Goal: Information Seeking & Learning: Find specific fact

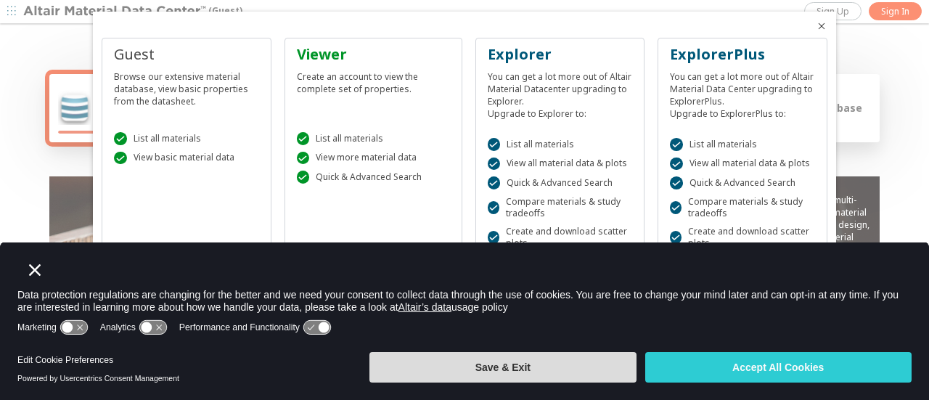
click at [610, 369] on button "Save & Exit" at bounding box center [502, 367] width 266 height 30
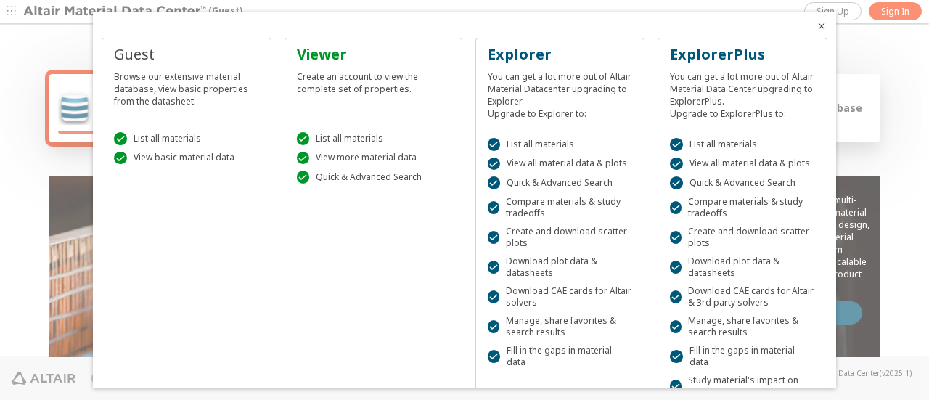
click at [816, 25] on icon "Close" at bounding box center [822, 26] width 12 height 12
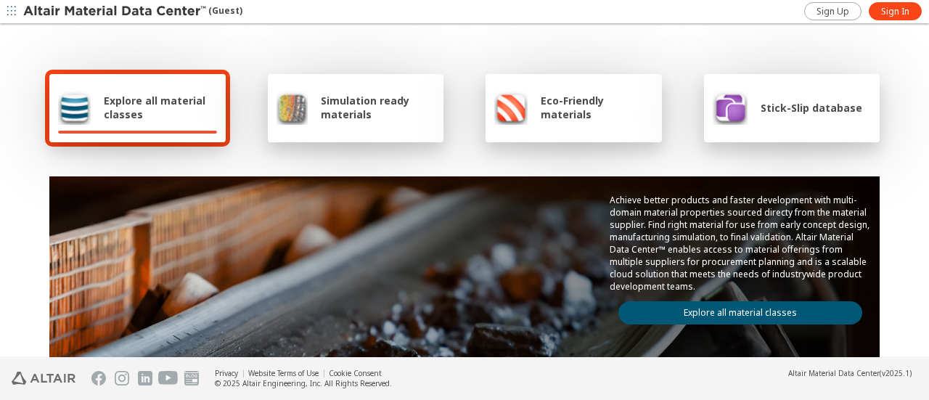
click at [171, 120] on span "Explore all material classes" at bounding box center [160, 108] width 113 height 28
click at [730, 308] on link "Explore all material classes" at bounding box center [740, 312] width 244 height 23
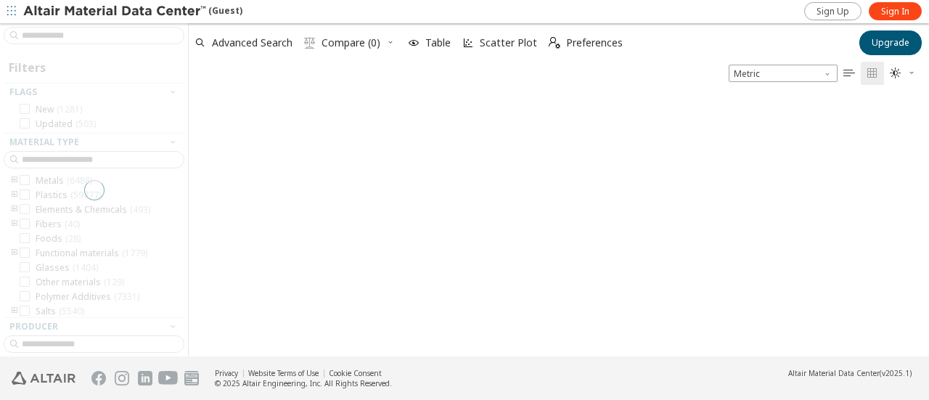
click at [70, 35] on div at bounding box center [94, 189] width 188 height 333
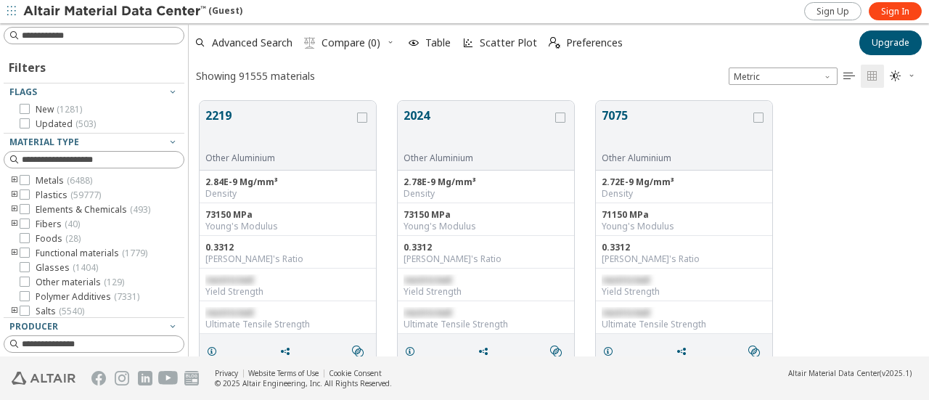
scroll to position [255, 729]
click at [70, 35] on input at bounding box center [96, 36] width 178 height 16
type input "*"
click at [41, 36] on input "********" at bounding box center [84, 36] width 155 height 16
type input "*********"
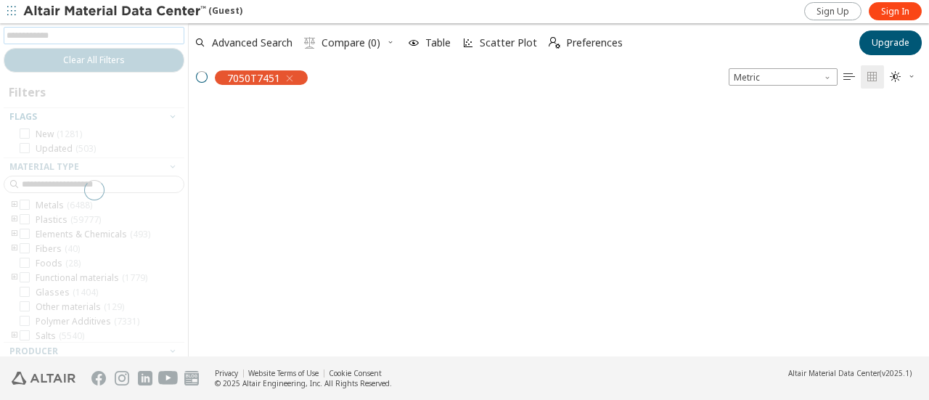
scroll to position [253, 729]
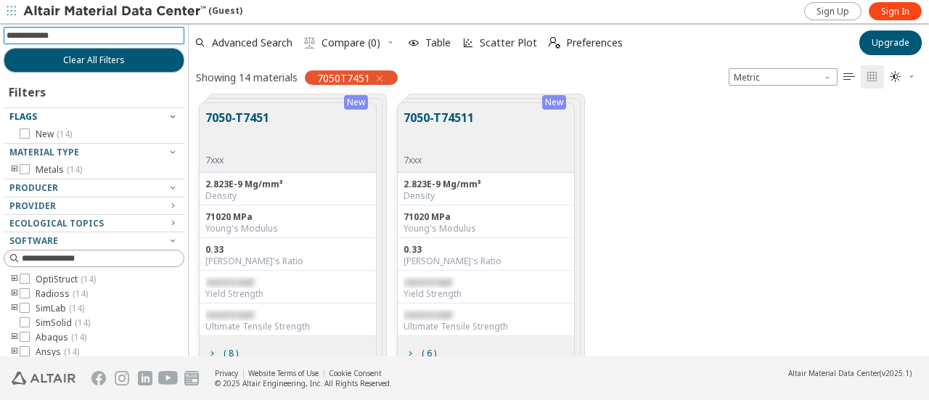
click at [246, 116] on button "7050-T7451" at bounding box center [237, 132] width 64 height 46
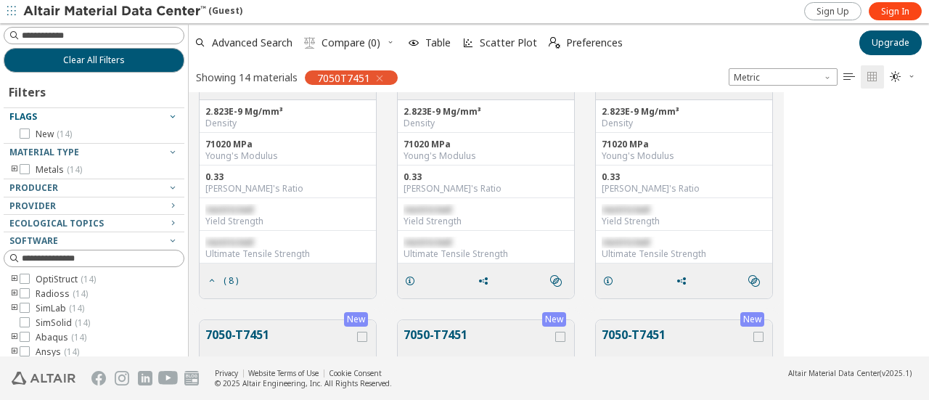
scroll to position [0, 0]
click at [213, 281] on icon "grid" at bounding box center [212, 281] width 12 height 12
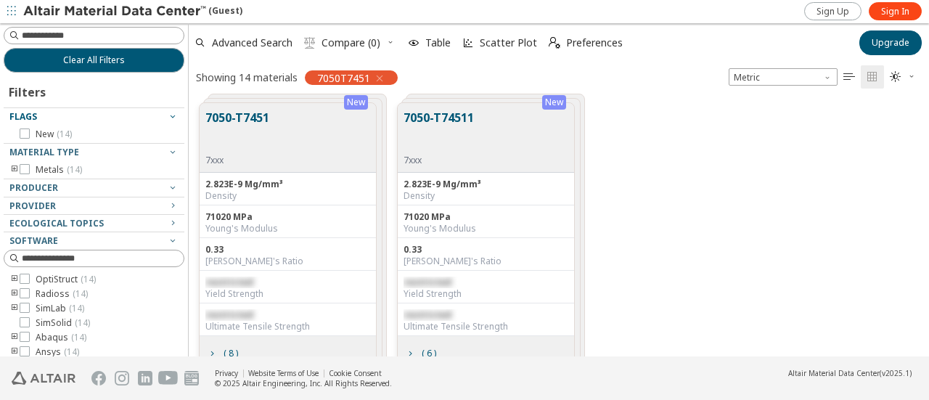
click at [266, 117] on button "7050-T7451" at bounding box center [237, 132] width 64 height 46
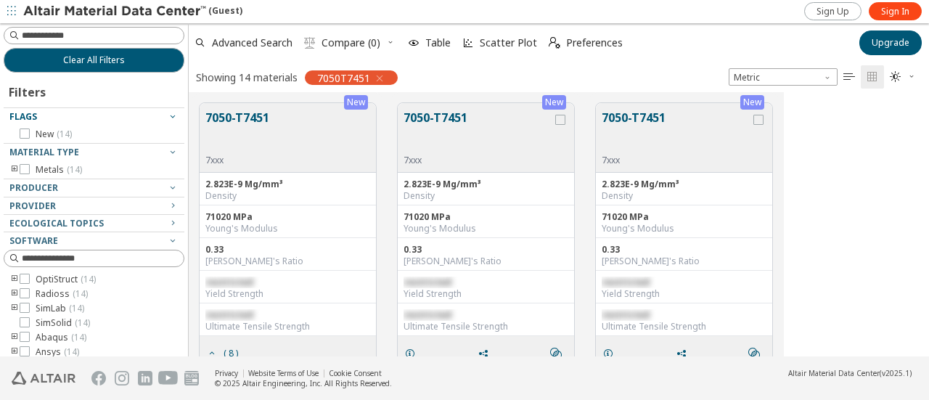
click at [266, 117] on button "7050-T7451" at bounding box center [237, 132] width 64 height 46
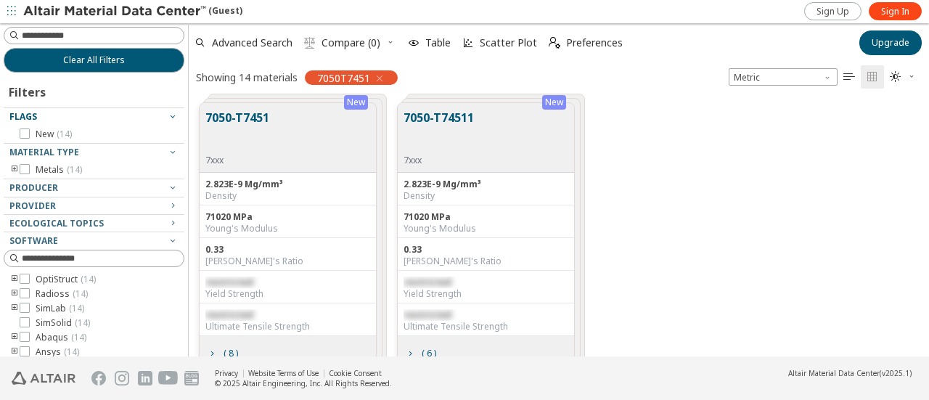
click at [266, 117] on button "7050-T7451" at bounding box center [237, 132] width 64 height 46
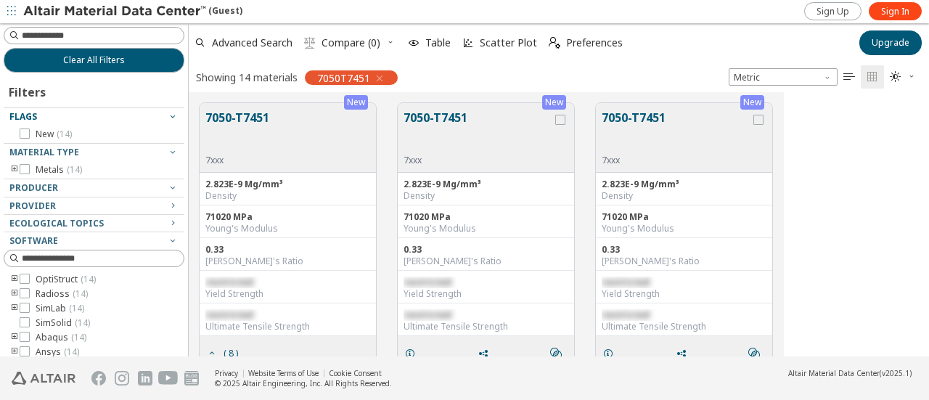
click at [251, 75] on div "Showing 14 materials" at bounding box center [247, 77] width 102 height 14
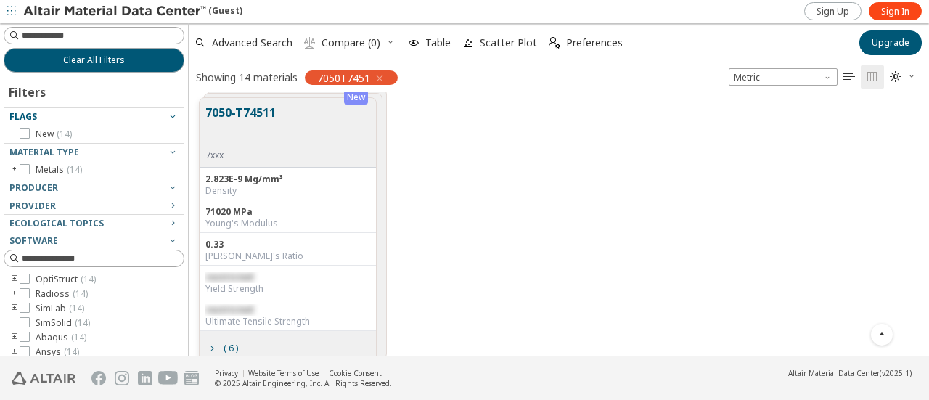
scroll to position [894, 0]
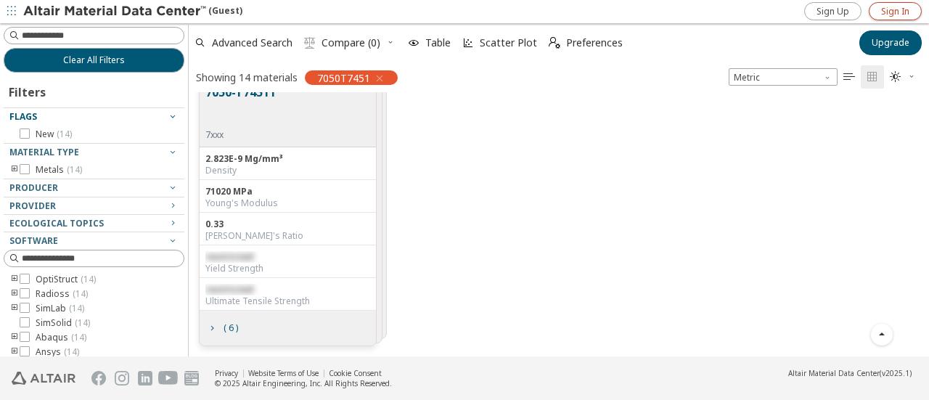
click at [880, 13] on link "Sign In" at bounding box center [895, 11] width 53 height 18
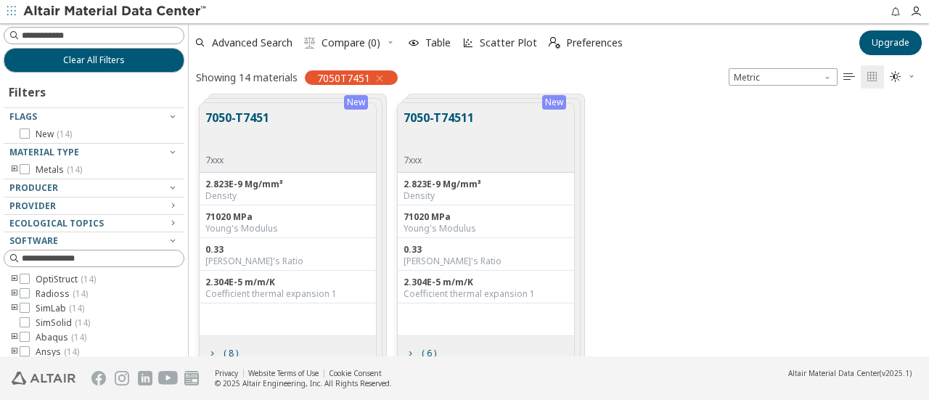
scroll to position [25, 0]
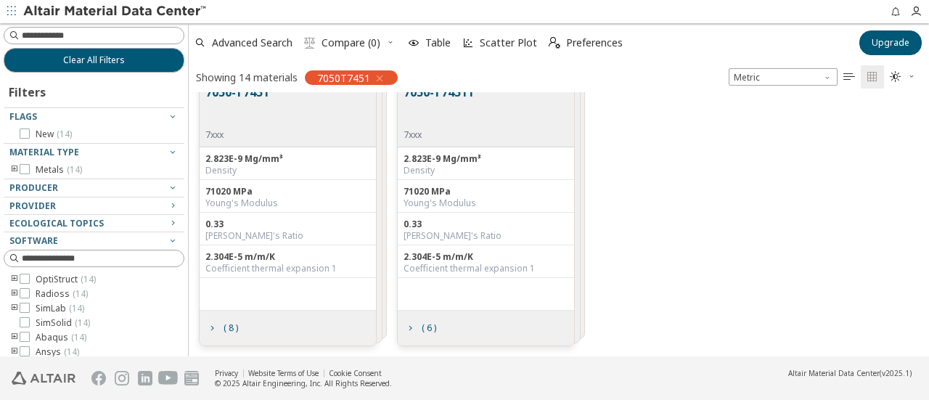
click at [294, 107] on div "7050-T7451 7xxx" at bounding box center [288, 113] width 176 height 70
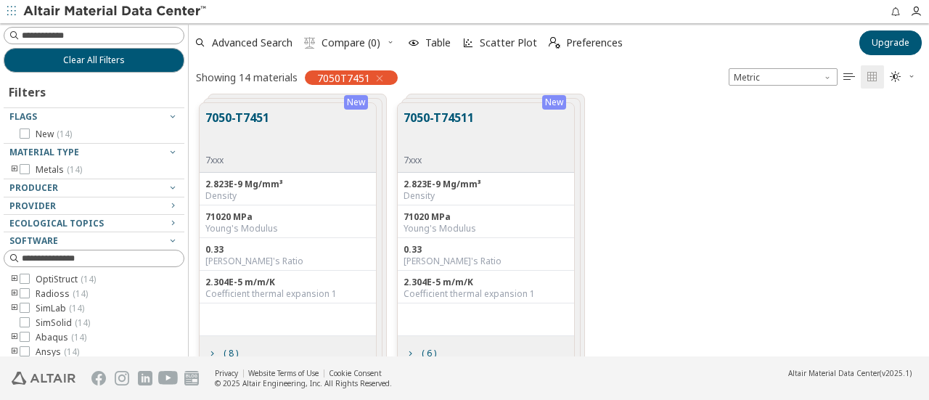
click at [248, 121] on button "7050-T7451" at bounding box center [237, 132] width 64 height 46
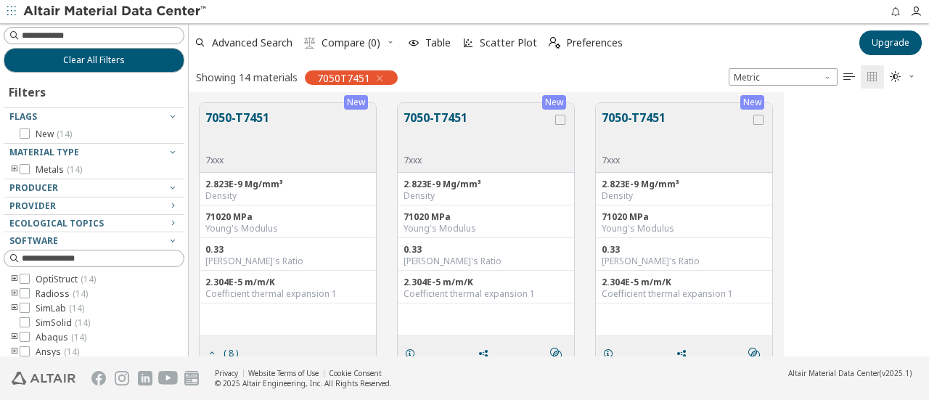
click at [242, 293] on div "Coefficient thermal expansion 1" at bounding box center [287, 294] width 165 height 12
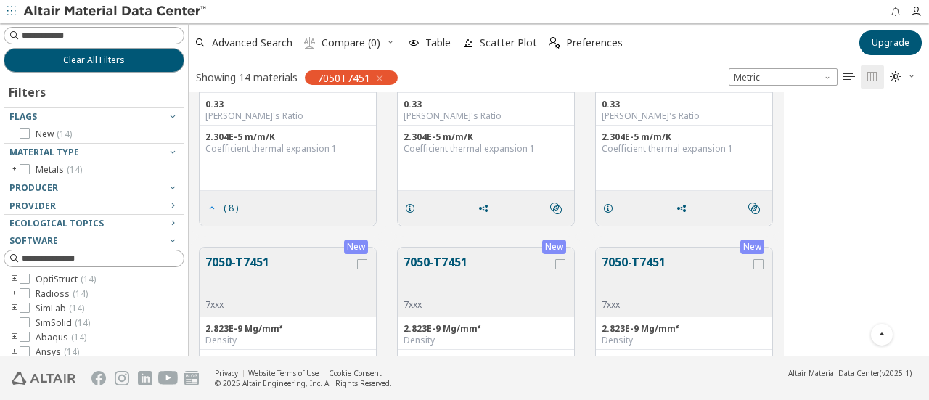
click at [213, 210] on icon "grid" at bounding box center [212, 208] width 12 height 12
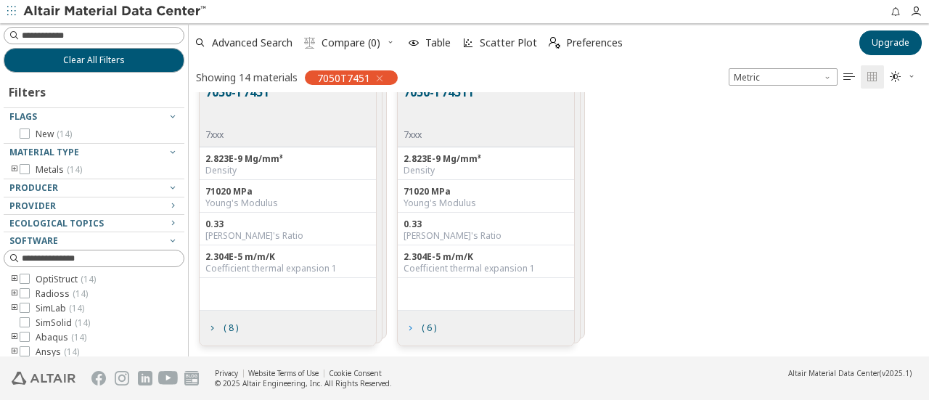
click at [413, 327] on icon "grid" at bounding box center [410, 328] width 12 height 12
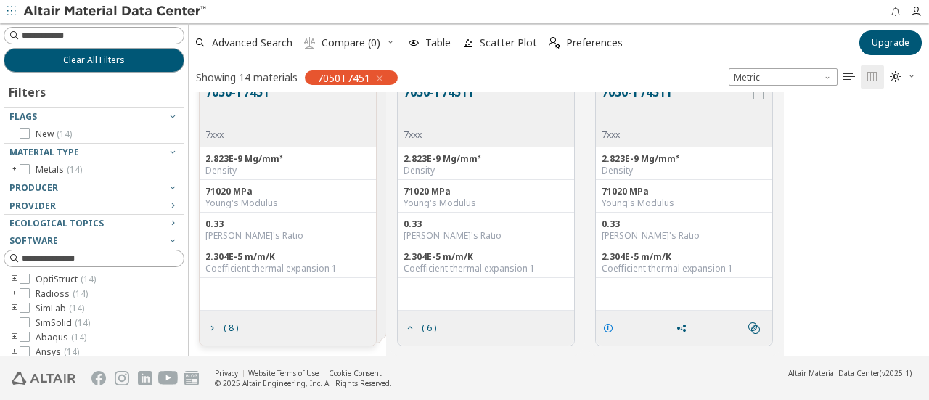
click at [612, 330] on icon "grid" at bounding box center [608, 328] width 12 height 12
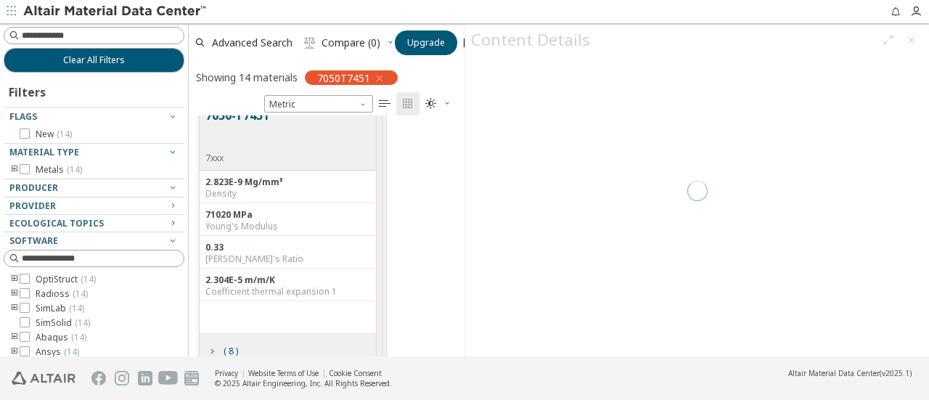
scroll to position [230, 265]
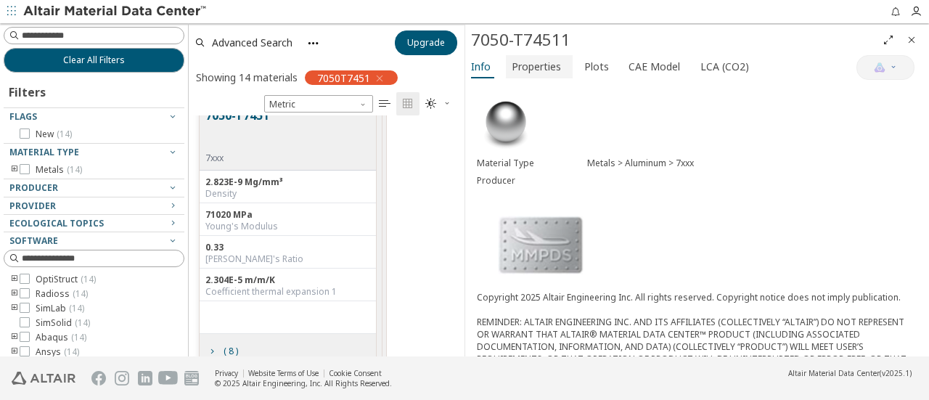
click at [549, 67] on span "Properties" at bounding box center [536, 66] width 49 height 23
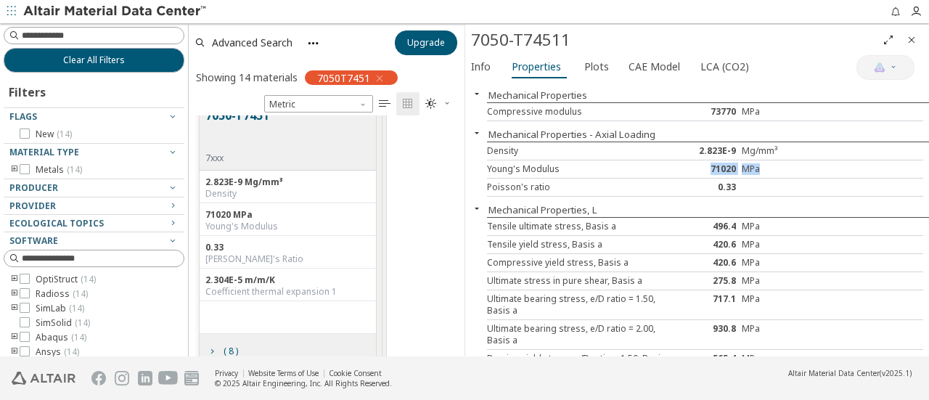
drag, startPoint x: 702, startPoint y: 170, endPoint x: 764, endPoint y: 168, distance: 62.4
click at [764, 168] on div "Young's Modulus 71020 MPa" at bounding box center [705, 169] width 436 height 18
drag, startPoint x: 688, startPoint y: 151, endPoint x: 772, endPoint y: 152, distance: 84.2
click at [772, 152] on div "Density 2.823E-9 Mg/mm³" at bounding box center [705, 151] width 436 height 18
copy div "2.823E-9 Mg/mm³"
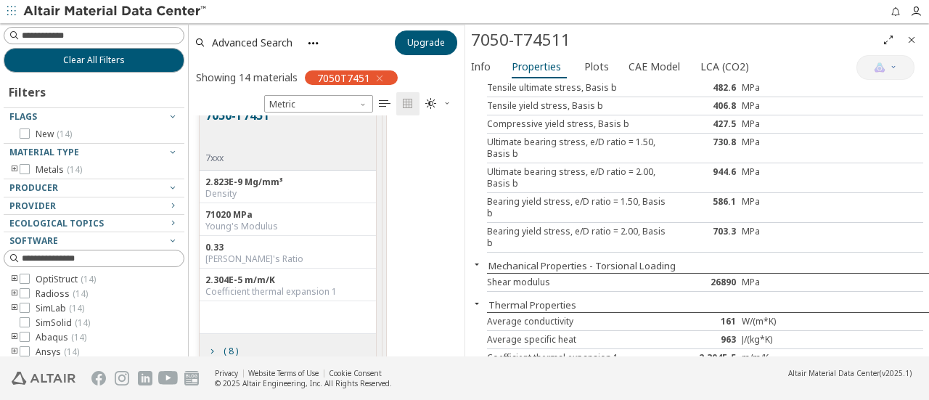
scroll to position [781, 0]
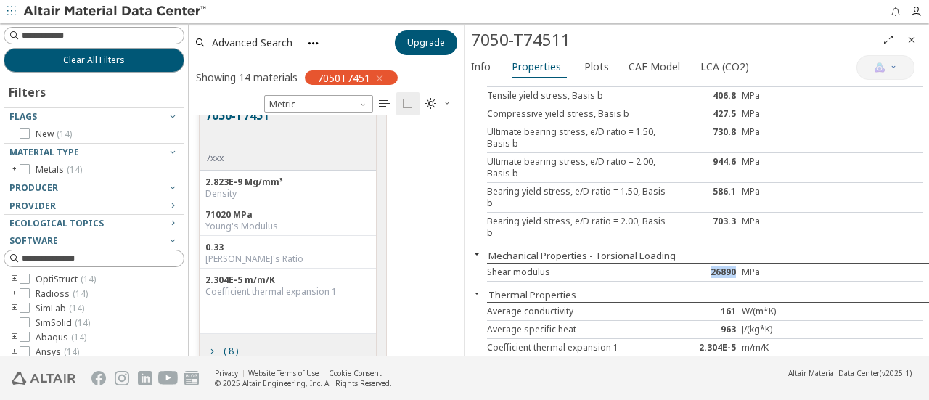
drag, startPoint x: 701, startPoint y: 275, endPoint x: 730, endPoint y: 274, distance: 29.0
click at [730, 274] on div "26890" at bounding box center [704, 272] width 73 height 12
copy div "26890"
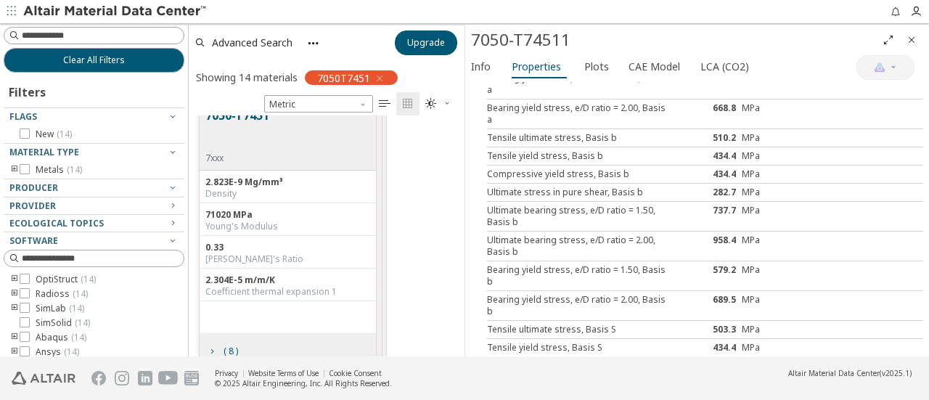
scroll to position [273, 0]
